Goal: Complete application form: Complete application form

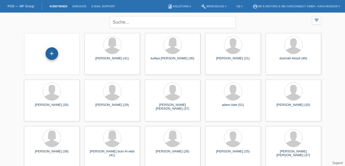
click at [53, 53] on div "+" at bounding box center [52, 53] width 13 height 13
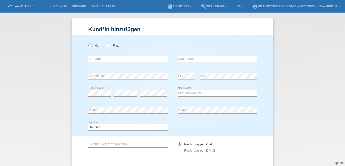
click at [87, 43] on icon at bounding box center [87, 43] width 0 height 0
click at [92, 46] on input "Herr" at bounding box center [89, 45] width 3 height 3
radio input "true"
click at [94, 59] on input "text" at bounding box center [127, 59] width 79 height 6
type input "c"
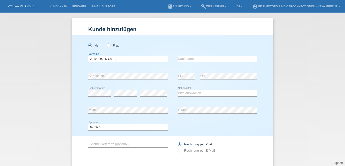
type input "Cristhofer"
click at [181, 56] on input "text" at bounding box center [217, 59] width 79 height 6
type input "jimenez"
click at [148, 71] on div "error Strasse/Nr." at bounding box center [127, 76] width 79 height 17
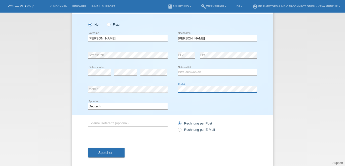
scroll to position [27, 0]
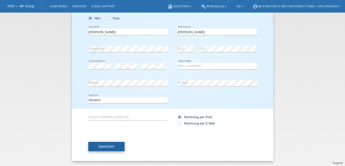
click at [108, 151] on button "Speichern" at bounding box center [106, 147] width 36 height 10
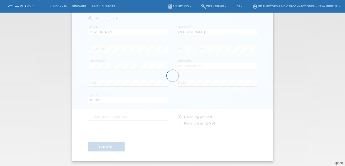
scroll to position [0, 0]
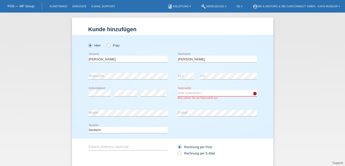
click at [205, 96] on select "Bitte auswählen... Schweiz Deutschland Liechtenstein Österreich ------------ Af…" at bounding box center [217, 93] width 79 height 6
click at [197, 93] on select "Bitte auswählen... Schweiz Deutschland Liechtenstein Österreich ------------ Af…" at bounding box center [217, 93] width 79 height 6
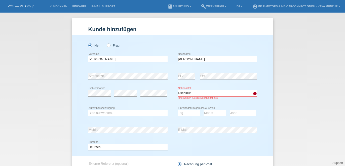
click at [216, 94] on select "Bitte auswählen... Schweiz Deutschland Liechtenstein Österreich ------------ Af…" at bounding box center [217, 93] width 79 height 6
select select "DO"
click at [106, 111] on select "Bitte auswählen... C B B - Flüchtlingsstatus Andere" at bounding box center [127, 113] width 79 height 6
select select "C"
click at [184, 115] on select "Tag 01 02 03 04 05 06 07 08 09 10 11" at bounding box center [189, 113] width 23 height 6
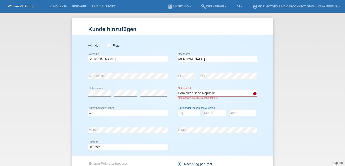
select select "26"
click at [208, 112] on select "Monat 01 02 03 04 05 06 07 08 09 10 11" at bounding box center [215, 113] width 23 height 6
select select "01"
click at [243, 111] on select "Jahr 2025 2024 2023 2022 2021 2020 2019 2018 2017 2016 2015 2014 2013 2012 2011…" at bounding box center [243, 113] width 26 height 6
select select "2006"
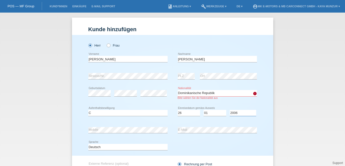
scroll to position [47, 0]
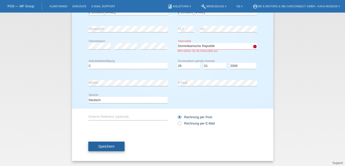
click at [112, 142] on button "Speichern" at bounding box center [106, 147] width 36 height 10
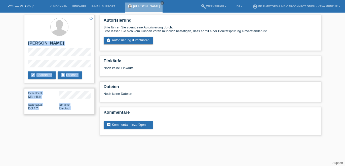
drag, startPoint x: 29, startPoint y: 43, endPoint x: 80, endPoint y: 111, distance: 85.7
click at [80, 111] on div "star_border Cristhofer jimenez edit Bearbeiten delete Löschen Geschlecht Männli…" at bounding box center [59, 66] width 75 height 107
copy div "Cristhofer jimenez edit Bearbeiten delete Löschen Geschlecht Männlich Nationali…"
click at [128, 43] on link "assignment_turned_in Autorisierung durchführen" at bounding box center [129, 41] width 50 height 8
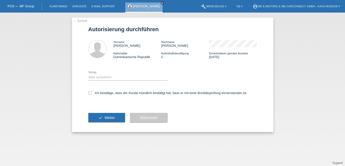
click at [98, 71] on div "Bitte auswählen CHF 1.00 - CHF 499.00 CHF 500.00 - CHF 1'999.00 CHF 2'000.00 - …" at bounding box center [127, 77] width 79 height 17
click at [100, 77] on select "Bitte auswählen CHF 1.00 - CHF 499.00 CHF 500.00 - CHF 1'999.00 CHF 2'000.00 - …" at bounding box center [127, 77] width 79 height 6
select select "3"
click at [91, 93] on icon at bounding box center [89, 92] width 3 height 3
click at [91, 93] on input "Ich bestätige, dass der Kunde mündlich bestätigt hat, dass er mit einer Bonität…" at bounding box center [89, 92] width 3 height 3
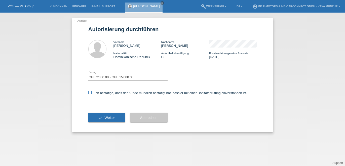
checkbox input "true"
click at [103, 119] on button "check Weiter" at bounding box center [106, 118] width 37 height 10
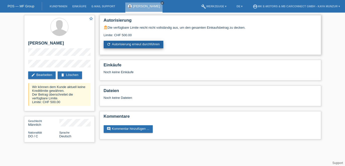
click at [115, 45] on link "refresh Autorisierung erneut durchführen" at bounding box center [134, 45] width 60 height 8
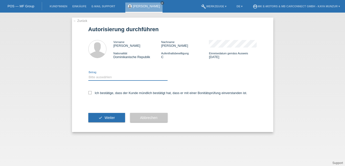
click at [107, 76] on select "Bitte auswählen CHF 1.00 - CHF 499.00 CHF 500.00 - CHF 1'999.00 CHF 2'000.00 - …" at bounding box center [127, 77] width 79 height 6
select select "2"
click at [92, 93] on label "Ich bestätige, dass der Kunde mündlich bestätigt hat, dass er mit einer Bonität…" at bounding box center [167, 93] width 159 height 4
click at [92, 93] on input "Ich bestätige, dass der Kunde mündlich bestätigt hat, dass er mit einer Bonität…" at bounding box center [89, 92] width 3 height 3
checkbox input "true"
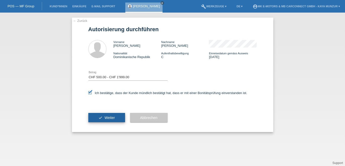
click at [103, 122] on button "check Weiter" at bounding box center [106, 118] width 37 height 10
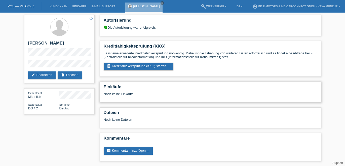
scroll to position [0, 0]
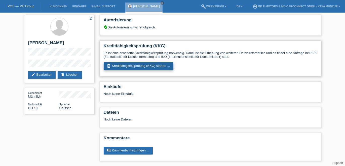
click at [135, 66] on link "perm_device_information Kreditfähigkeitsprüfung (KKG) starten ..." at bounding box center [139, 66] width 70 height 8
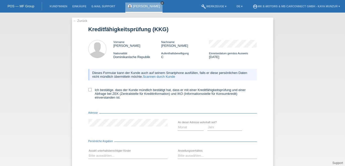
click at [162, 2] on icon "close" at bounding box center [162, 3] width 3 height 3
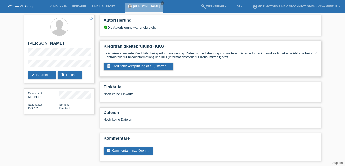
scroll to position [0, 0]
